Goal: Transaction & Acquisition: Obtain resource

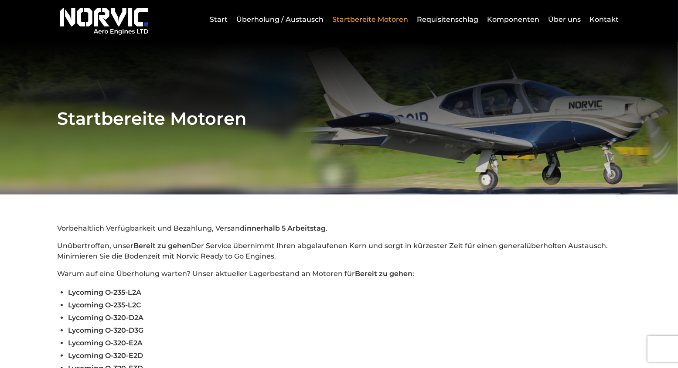
scroll to position [93, 0]
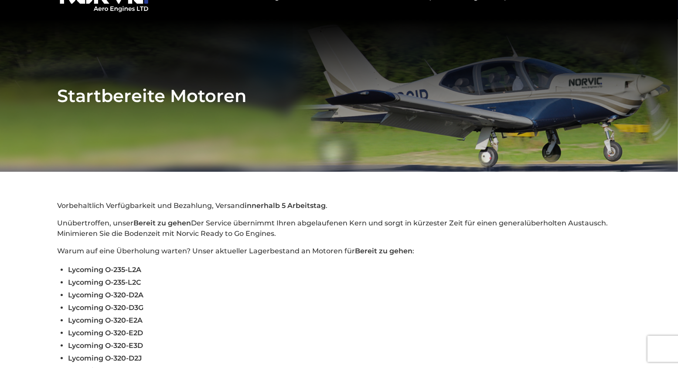
click at [130, 278] on span "Lycoming O-235-L2C" at bounding box center [104, 282] width 73 height 8
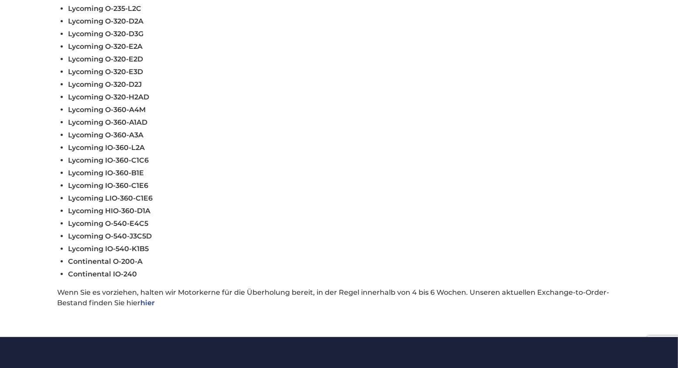
scroll to position [370, 0]
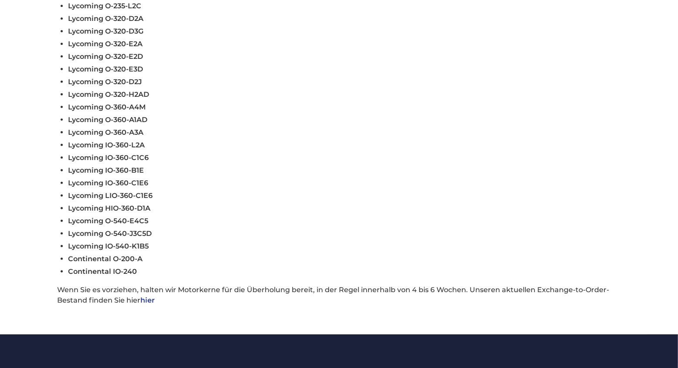
click at [152, 296] on link "hier" at bounding box center [147, 300] width 14 height 8
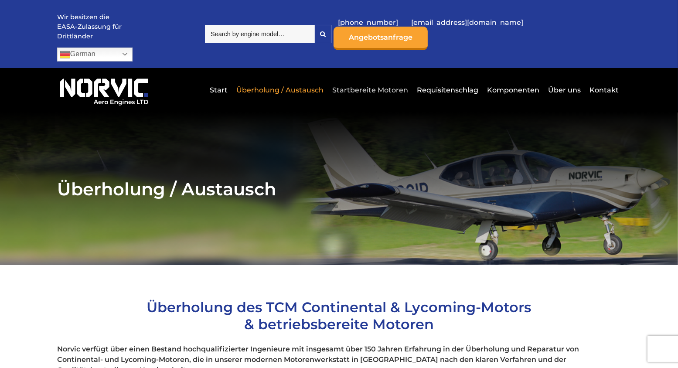
click at [355, 80] on link "Startbereite Motoren" at bounding box center [370, 89] width 80 height 21
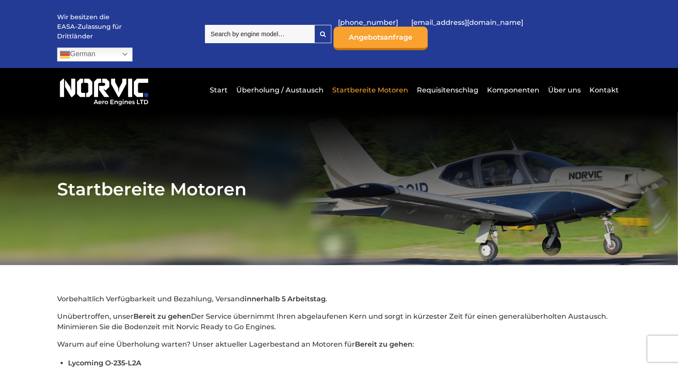
click at [287, 26] on input "search" at bounding box center [259, 34] width 109 height 18
drag, startPoint x: 271, startPoint y: 31, endPoint x: 229, endPoint y: 29, distance: 42.8
click at [229, 29] on input "Ly" at bounding box center [259, 34] width 109 height 18
paste input "O-235-L2C"
type input "O-235-L2C"
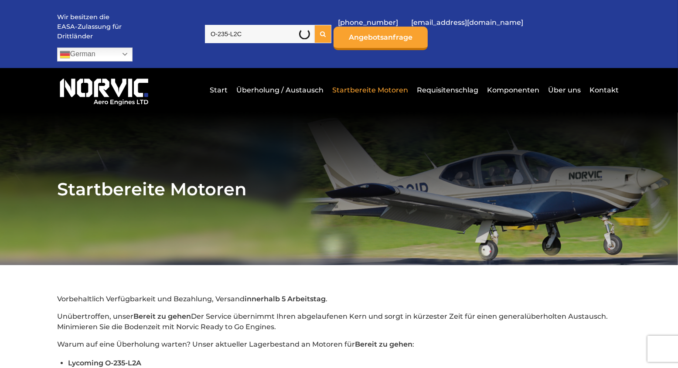
click at [326, 31] on icon at bounding box center [323, 34] width 6 height 6
click at [315, 30] on input "O-235-L2C" at bounding box center [259, 34] width 109 height 18
drag, startPoint x: 303, startPoint y: 29, endPoint x: 215, endPoint y: 22, distance: 88.4
click at [215, 25] on input "O-235-L2C" at bounding box center [259, 34] width 109 height 18
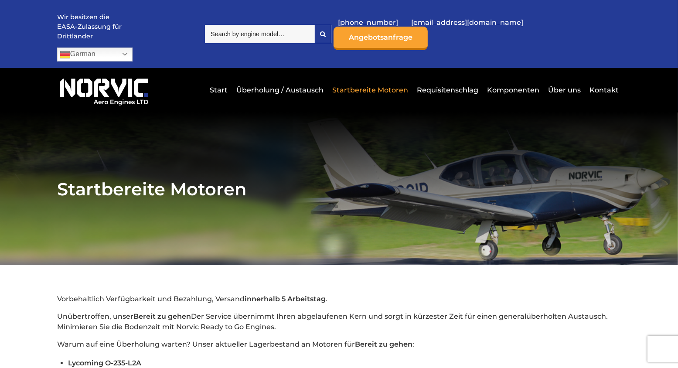
click at [315, 29] on input "search" at bounding box center [259, 34] width 109 height 18
click at [326, 31] on icon at bounding box center [323, 34] width 6 height 6
click at [428, 32] on link "Angebotsanfrage" at bounding box center [381, 39] width 94 height 24
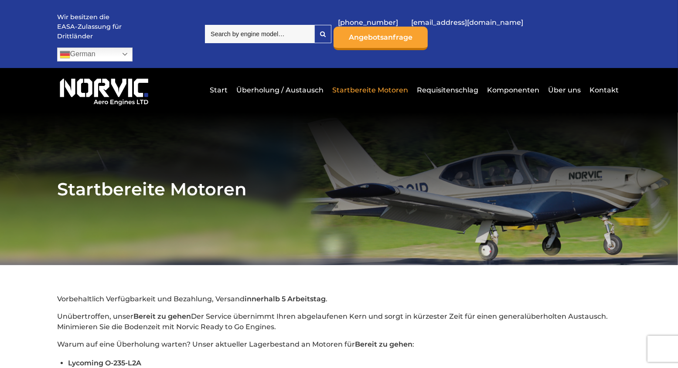
scroll to position [697, 0]
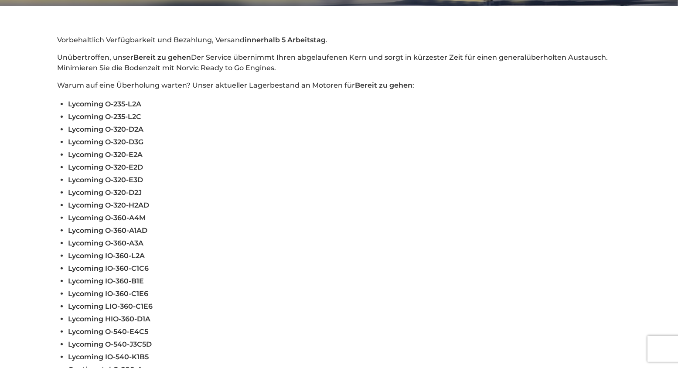
scroll to position [258, 0]
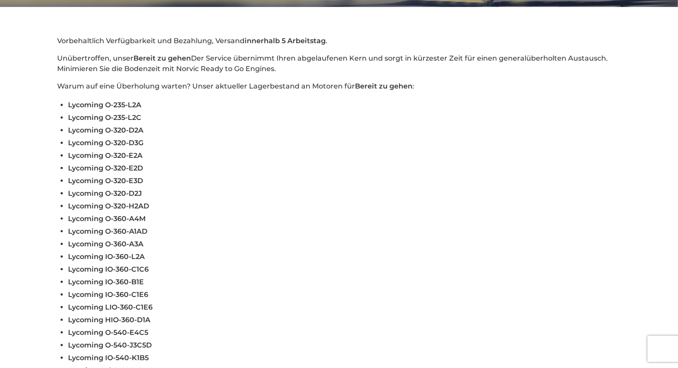
click at [128, 113] on span "Lycoming O-235-L2C" at bounding box center [104, 117] width 73 height 8
drag, startPoint x: 106, startPoint y: 105, endPoint x: 145, endPoint y: 103, distance: 39.7
click at [145, 111] on li "Lycoming O-235-L2C" at bounding box center [344, 117] width 553 height 13
copy span "O-235-L2C"
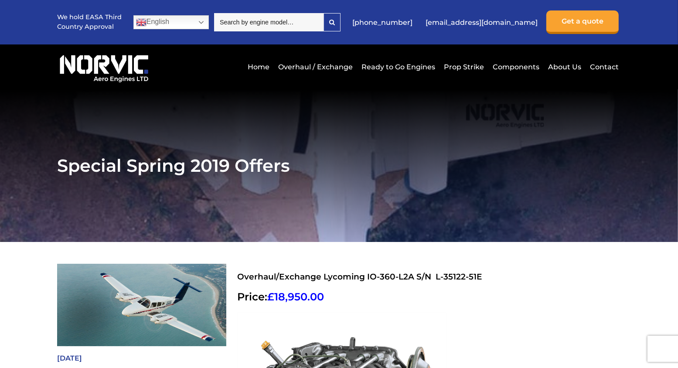
click at [546, 299] on h2 "Price: £18,950.00" at bounding box center [423, 297] width 373 height 13
click at [337, 67] on link "Overhaul / Exchange" at bounding box center [315, 66] width 79 height 21
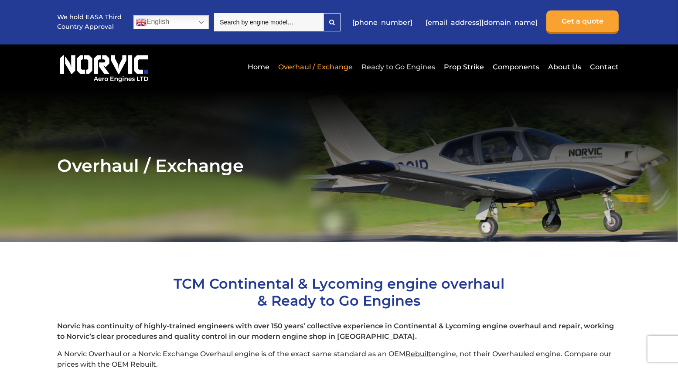
click at [404, 69] on link "Ready to Go Engines" at bounding box center [398, 66] width 78 height 21
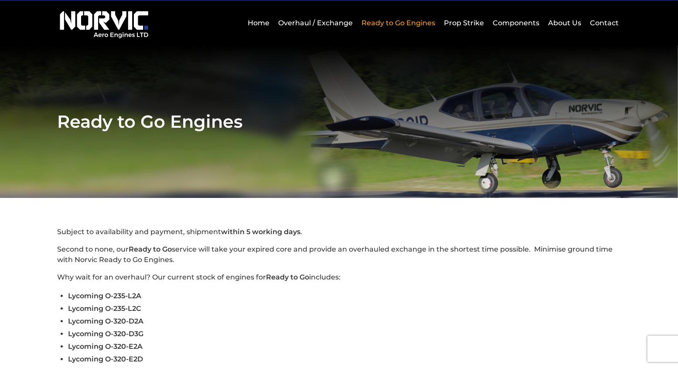
scroll to position [45, 0]
